Goal: Task Accomplishment & Management: Manage account settings

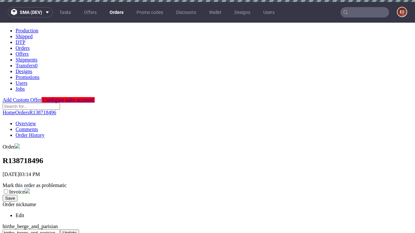
scroll to position [265, 0]
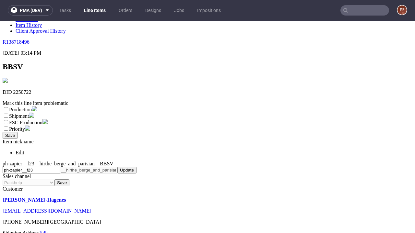
scroll to position [114, 0]
select select "dtp_ca_needed"
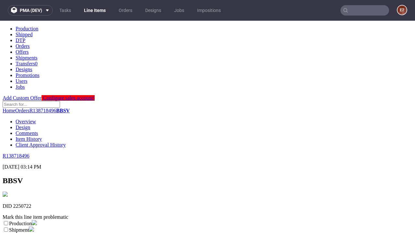
scroll to position [0, 0]
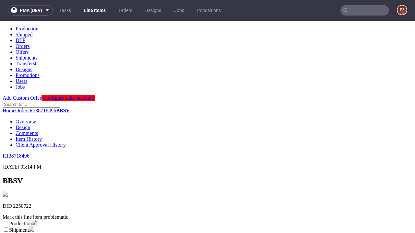
checkbox input "true"
